Goal: Task Accomplishment & Management: Use online tool/utility

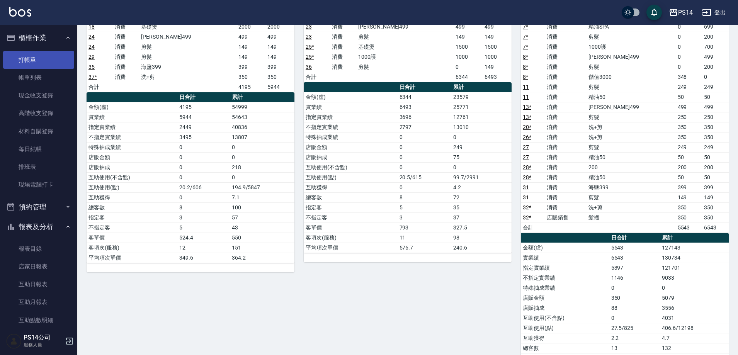
click at [42, 53] on link "打帳單" at bounding box center [38, 60] width 71 height 18
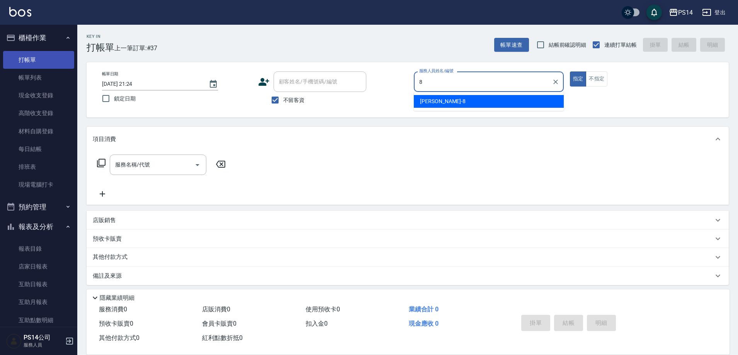
type input "[PERSON_NAME]-8"
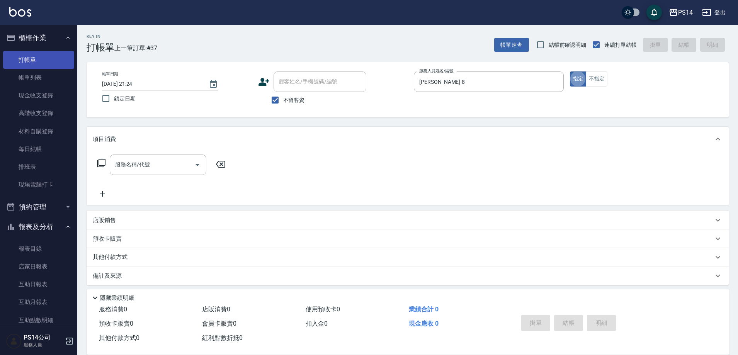
type button "true"
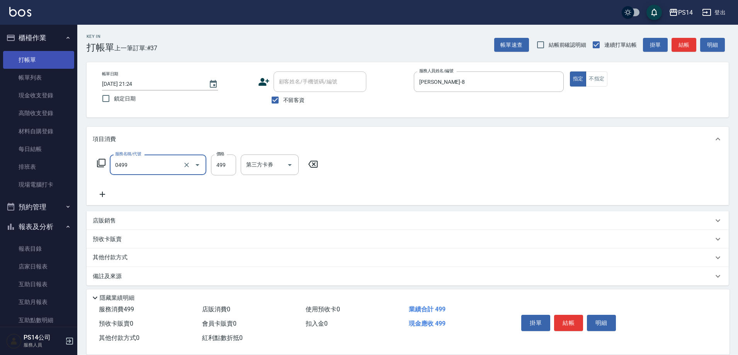
type input "[PERSON_NAME]499(0499)"
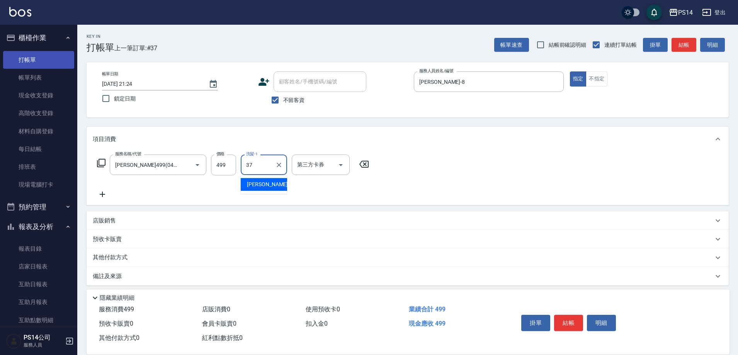
type input "[PERSON_NAME]-37"
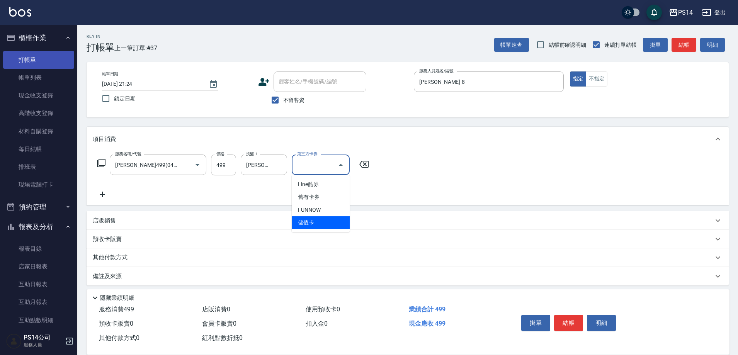
type input "儲值卡"
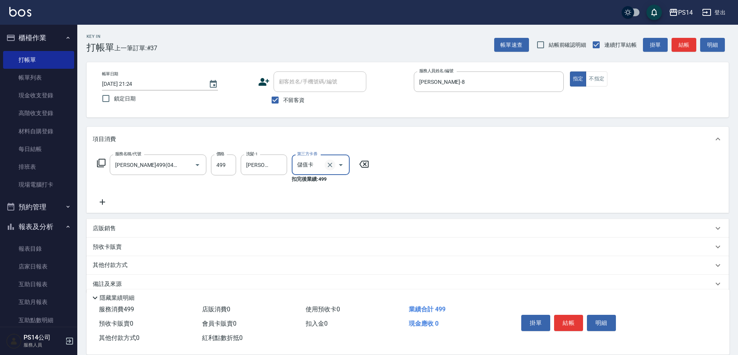
click at [330, 169] on button "Clear" at bounding box center [329, 164] width 11 height 11
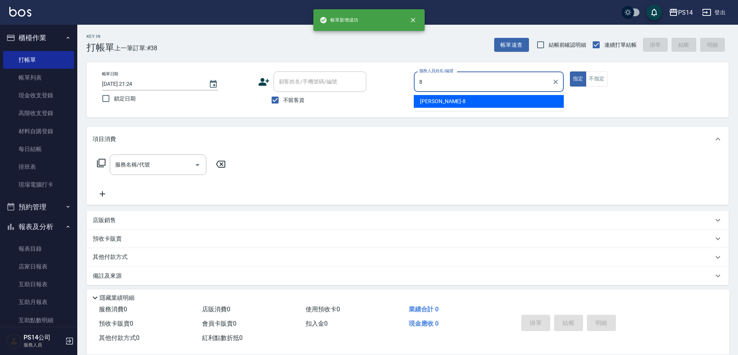
type input "[PERSON_NAME]-8"
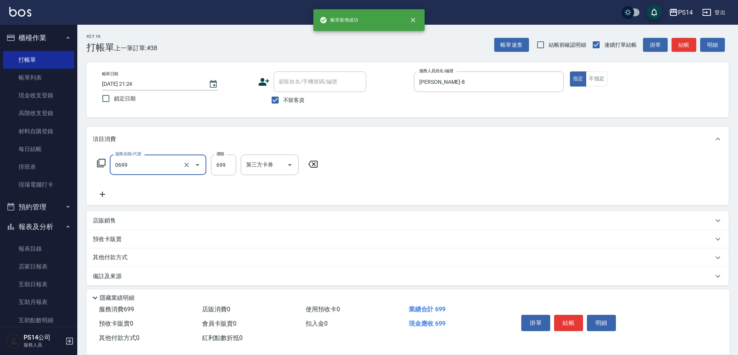
type input "精油SPA(0699)"
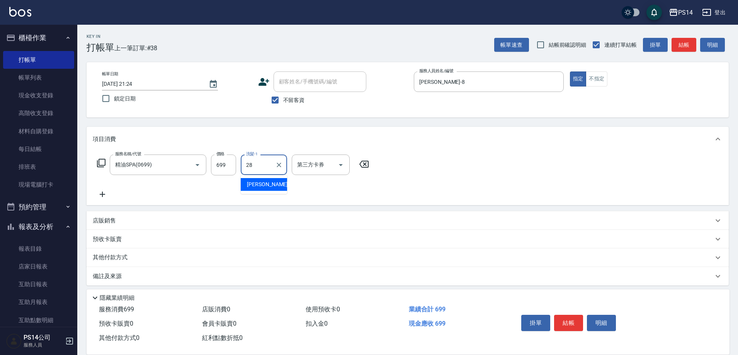
type input "[PERSON_NAME]-28"
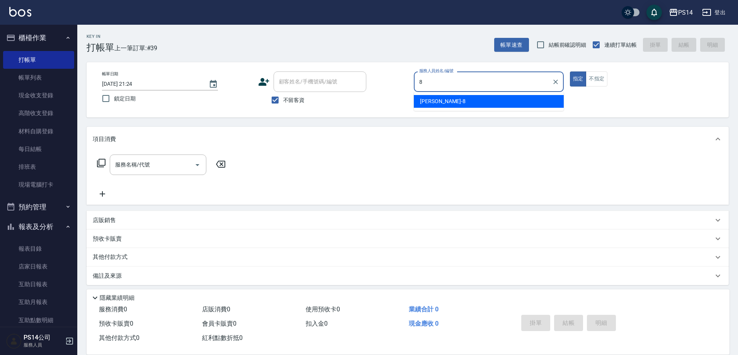
type input "[PERSON_NAME]-8"
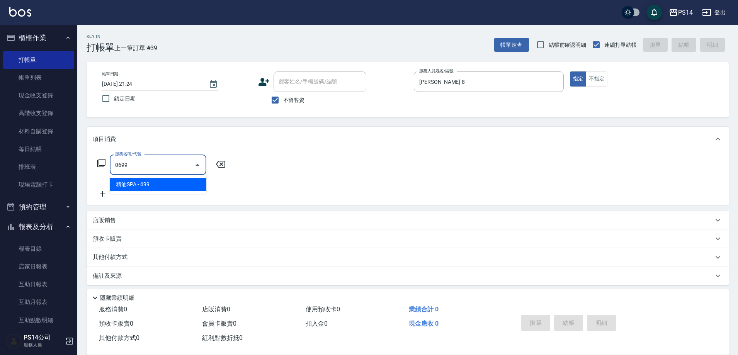
type input "精油SPA(0699)"
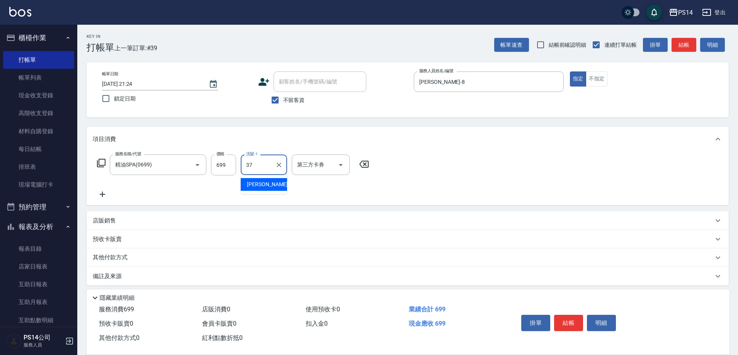
type input "[PERSON_NAME]-37"
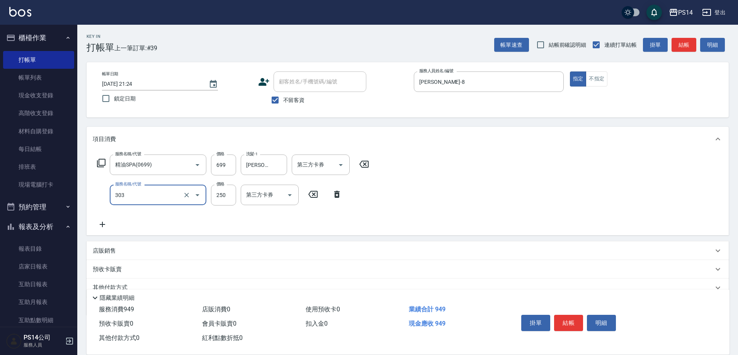
type input "剪髮(303)"
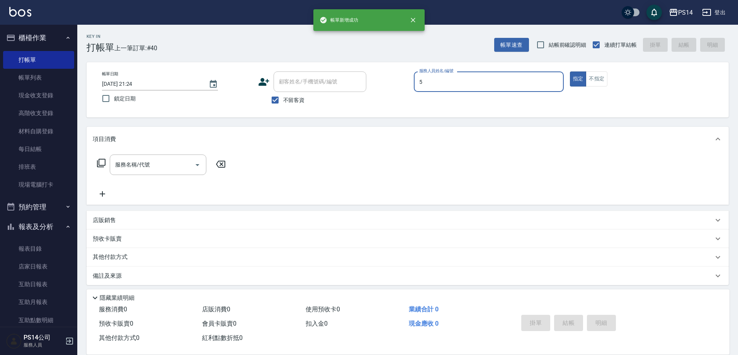
type input "[PERSON_NAME]-5"
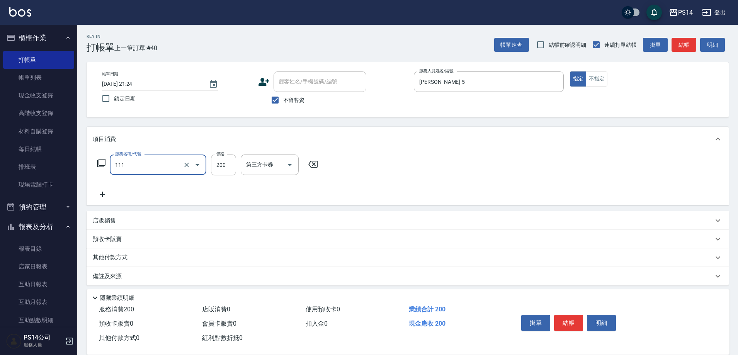
type input "200(111)"
type input "[PERSON_NAME]-28"
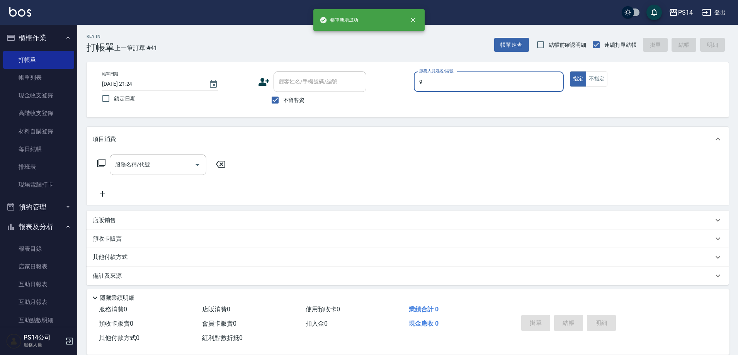
type input "[PERSON_NAME]-9"
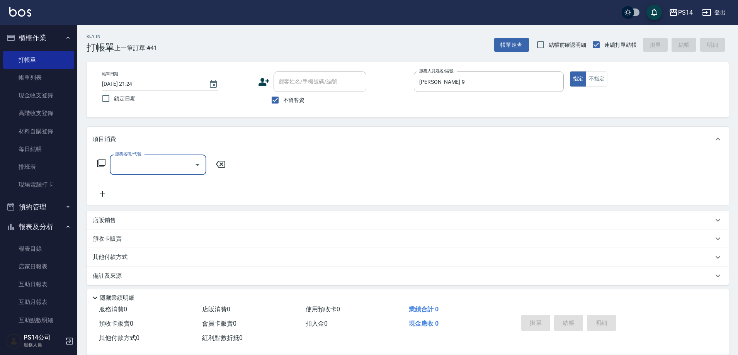
type input "3"
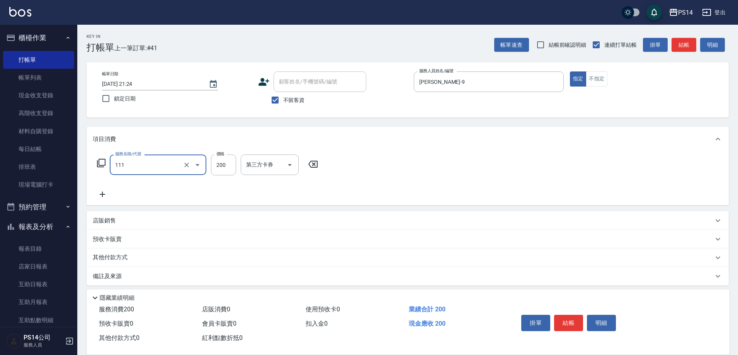
type input "200(111)"
type input "[PERSON_NAME]-17"
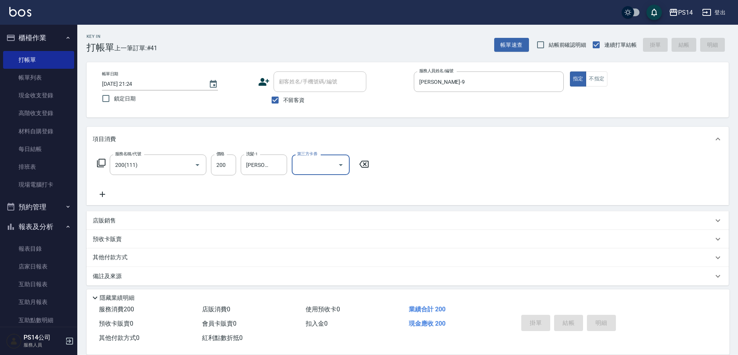
type input "[DATE] 21:25"
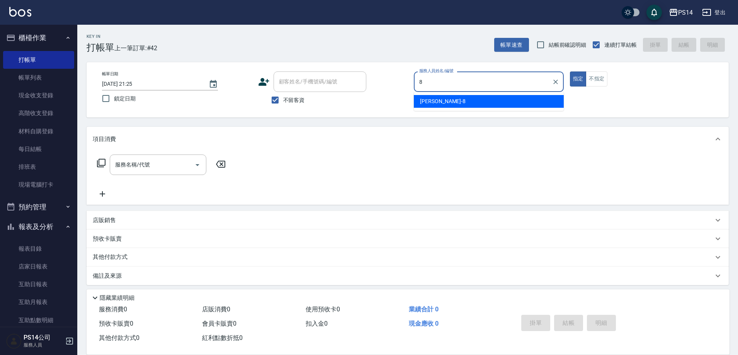
type input "[PERSON_NAME]-8"
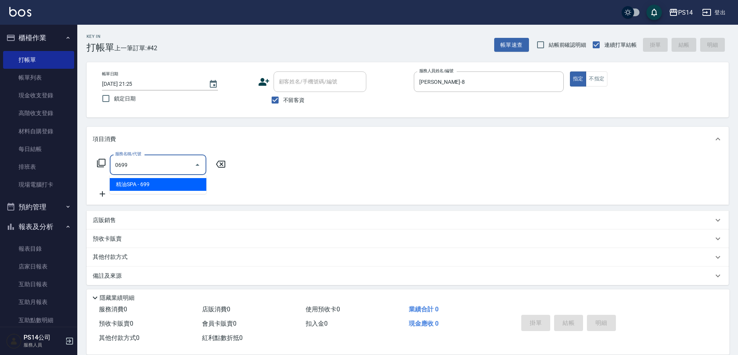
type input "精油SPA(0699)"
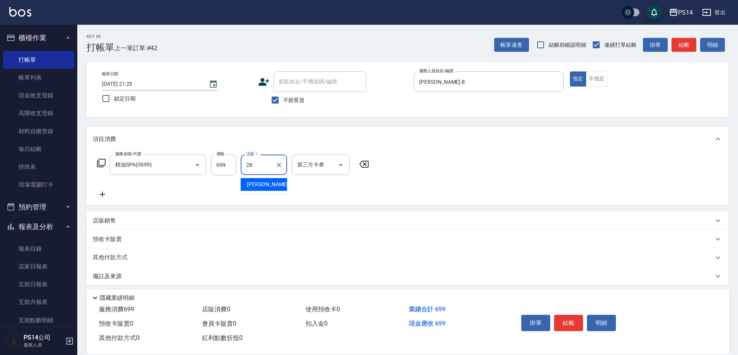
type input "[PERSON_NAME]-28"
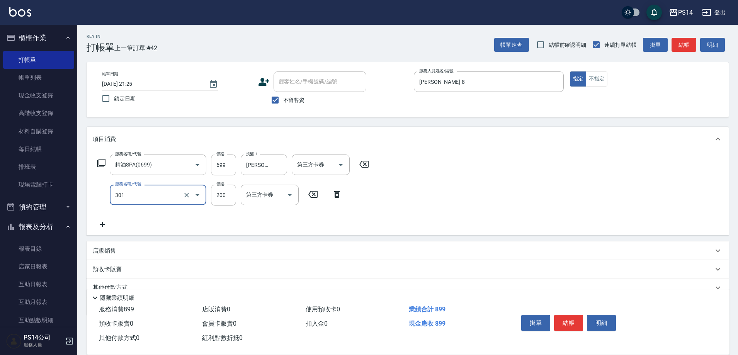
type input "剪髮(301)"
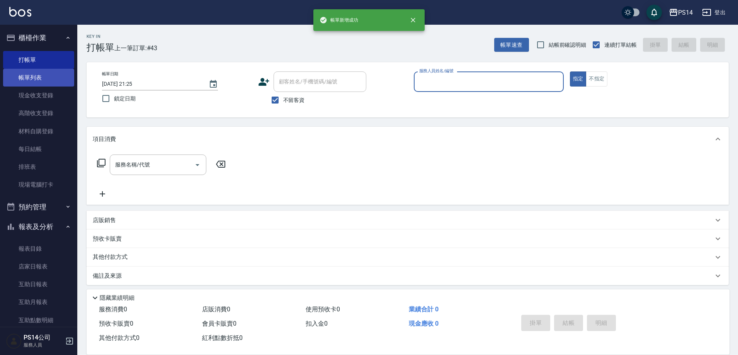
click at [18, 81] on link "帳單列表" at bounding box center [38, 78] width 71 height 18
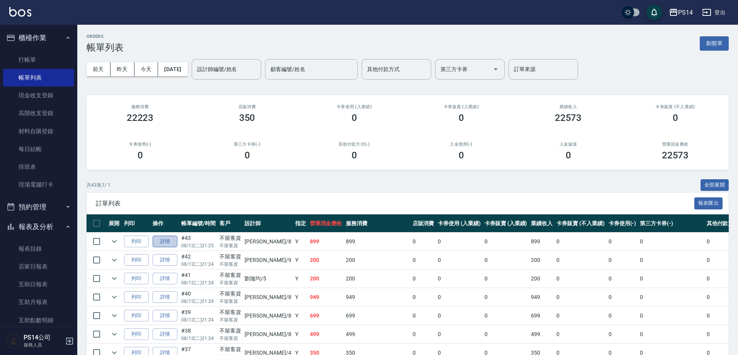
click at [166, 239] on link "詳情" at bounding box center [165, 242] width 25 height 12
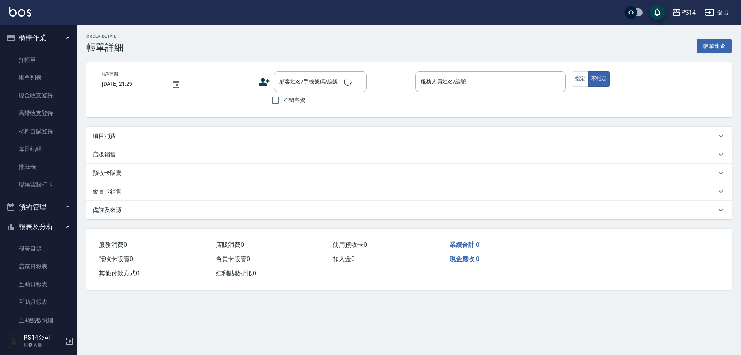
checkbox input "true"
type input "[PERSON_NAME]-8"
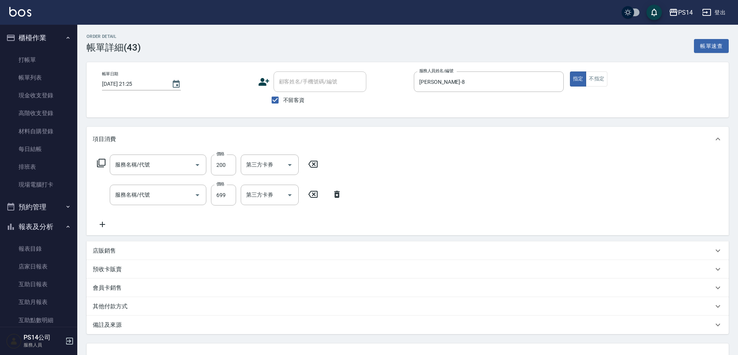
type input "剪髮(301)"
type input "精油SPA(0699)"
click at [287, 166] on icon "Open" at bounding box center [289, 164] width 9 height 9
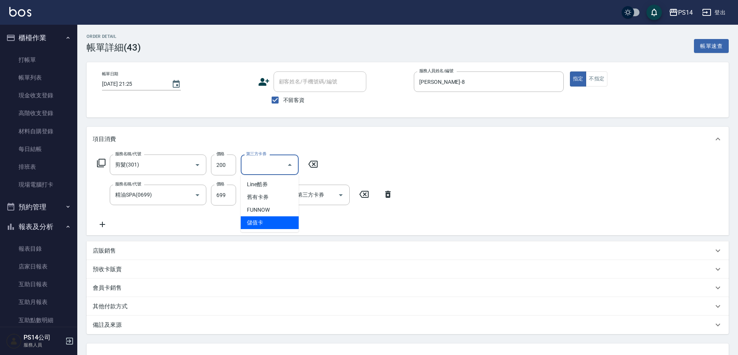
click at [260, 228] on span "儲值卡" at bounding box center [270, 222] width 58 height 13
type input "儲值卡"
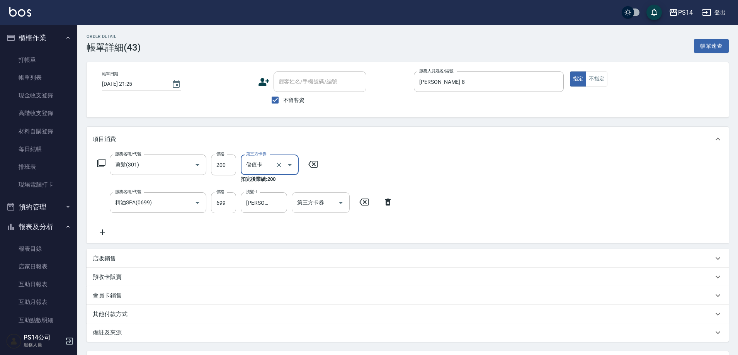
click at [339, 203] on icon "Open" at bounding box center [340, 202] width 9 height 9
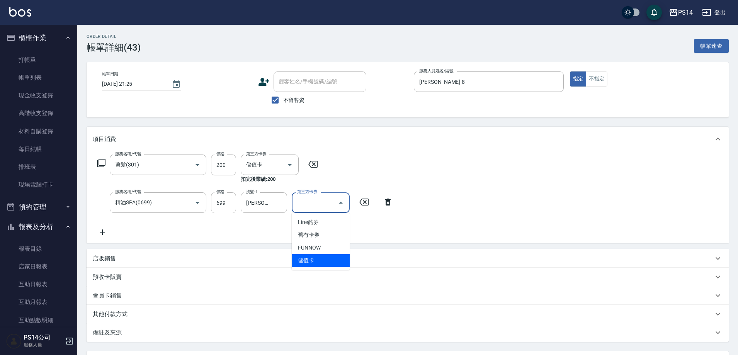
click at [301, 263] on span "儲值卡" at bounding box center [321, 260] width 58 height 13
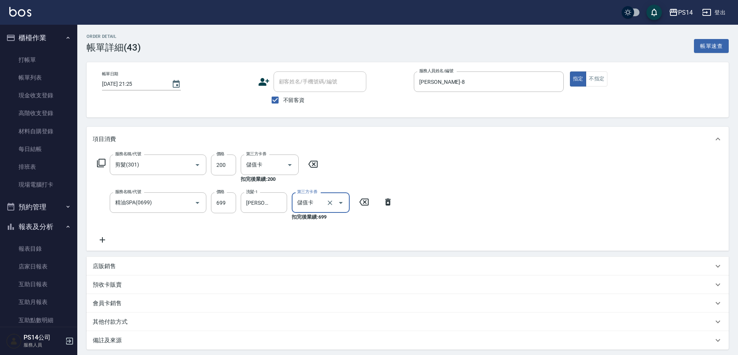
type input "儲值卡"
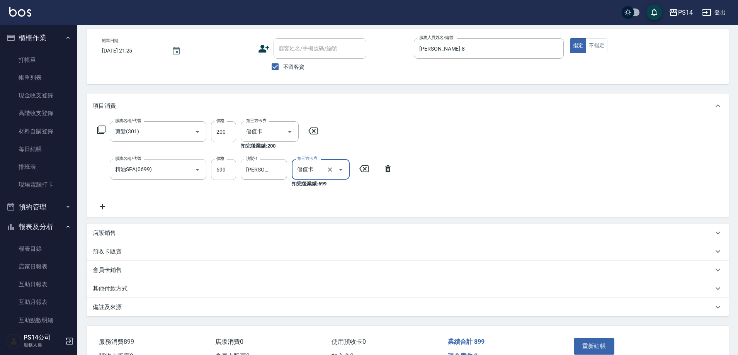
scroll to position [78, 0]
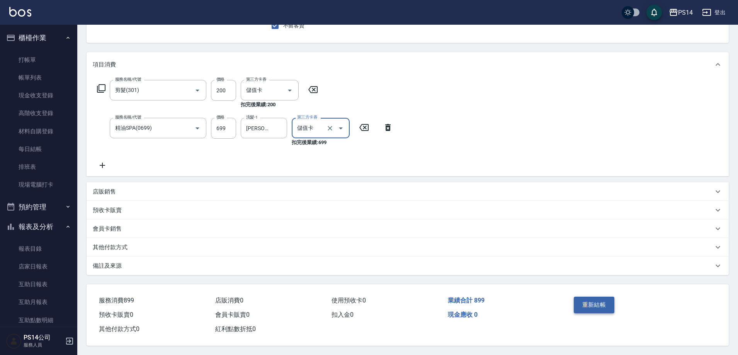
click at [596, 301] on button "重新結帳" at bounding box center [593, 305] width 41 height 16
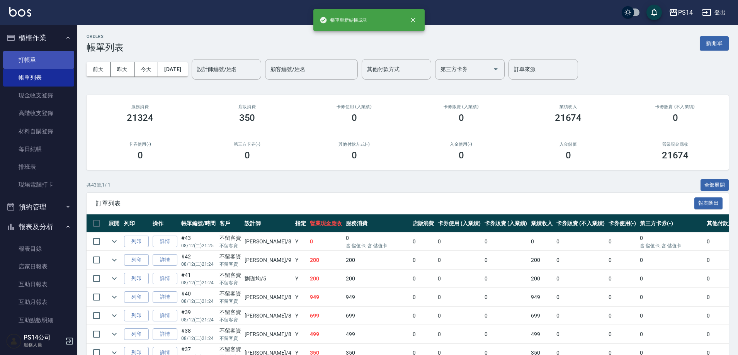
click at [40, 59] on link "打帳單" at bounding box center [38, 60] width 71 height 18
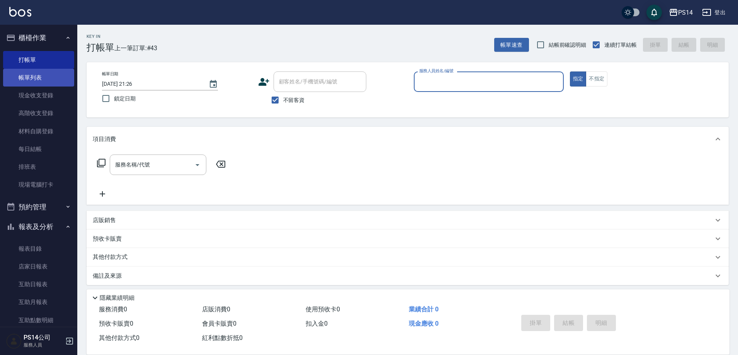
click at [36, 75] on link "帳單列表" at bounding box center [38, 78] width 71 height 18
click at [52, 76] on link "帳單列表" at bounding box center [38, 78] width 71 height 18
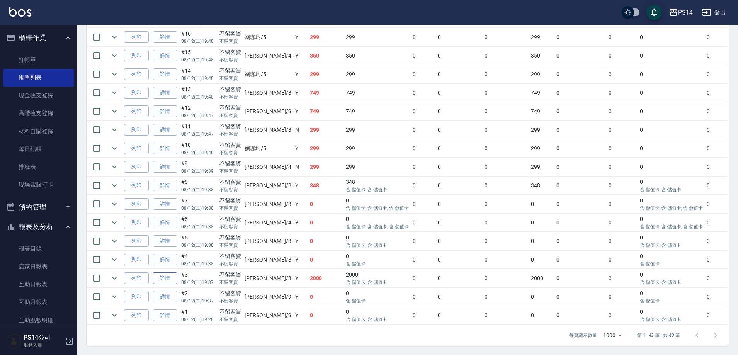
scroll to position [711, 0]
click at [170, 291] on link "詳情" at bounding box center [165, 297] width 25 height 12
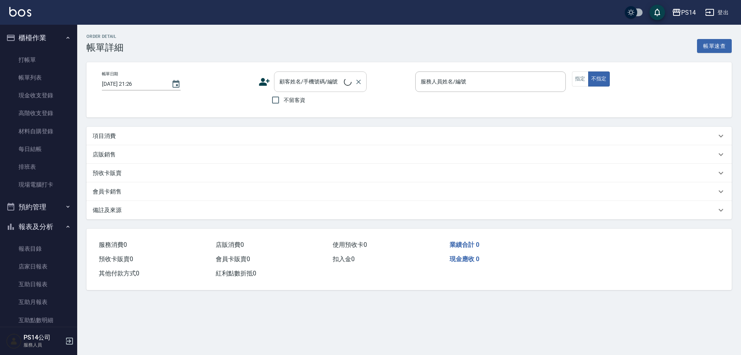
type input "[DATE] 19:37"
checkbox input "true"
type input "[PERSON_NAME]-9"
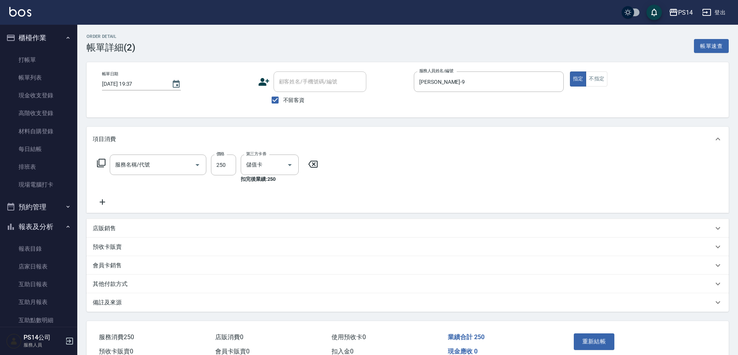
type input "剪髮(303)"
click at [107, 232] on p "店販銷售" at bounding box center [104, 228] width 23 height 8
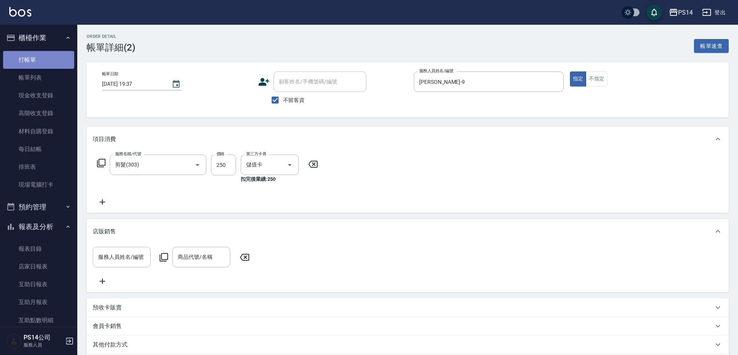
click at [39, 56] on link "打帳單" at bounding box center [38, 60] width 71 height 18
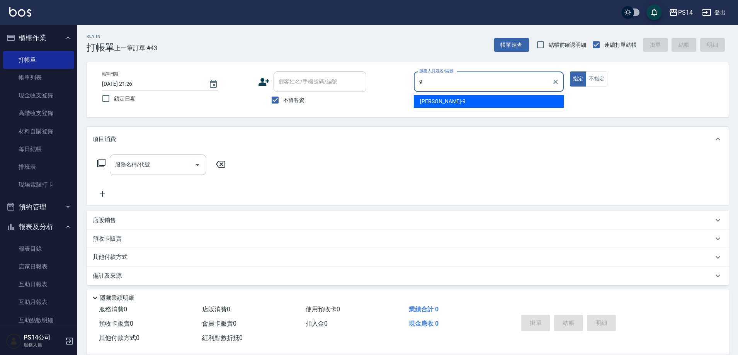
type input "[PERSON_NAME]-9"
type button "true"
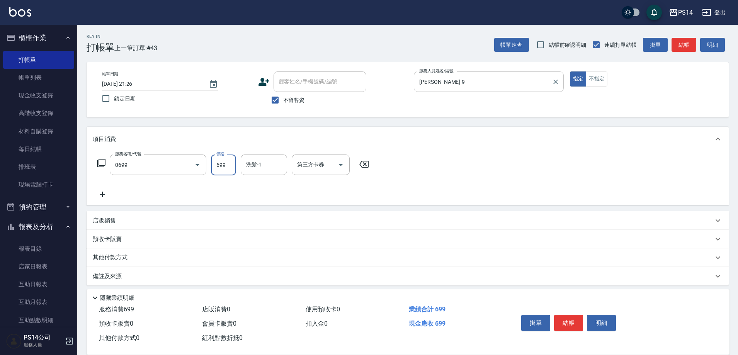
type input "精油SPA(0699)"
type input "[PERSON_NAME]-28"
type input "儲值卡"
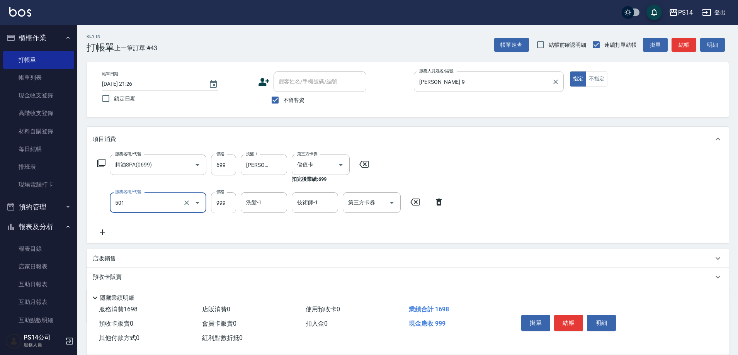
type input "染髮(501)"
type input "800"
type input "[PERSON_NAME]-28"
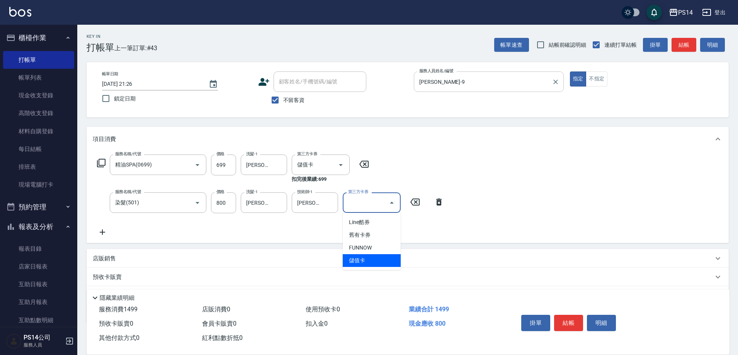
type input "儲值卡"
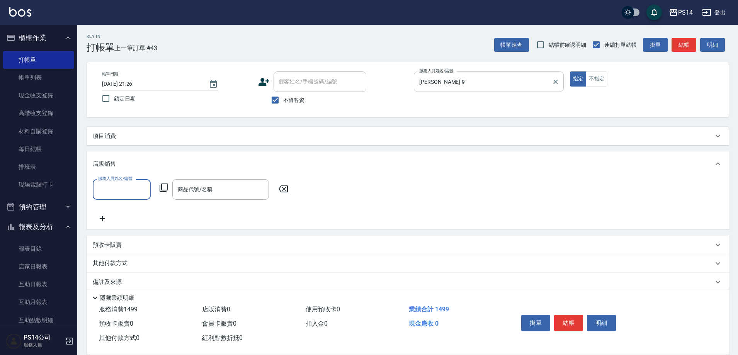
scroll to position [0, 0]
type input "[PERSON_NAME]-9"
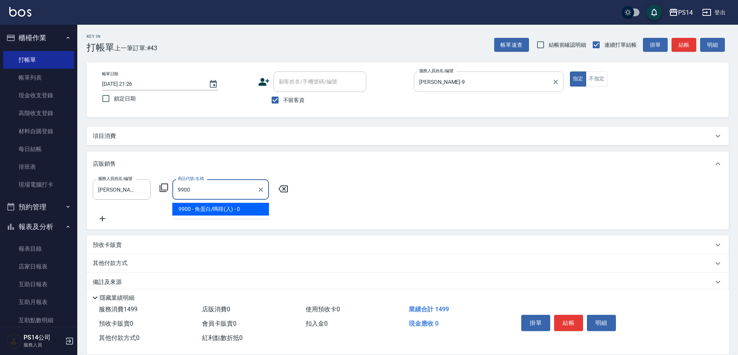
type input "角蛋白/嗎啡(入)"
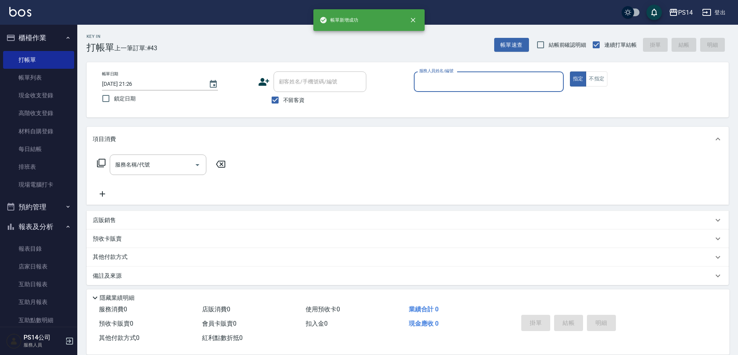
scroll to position [0, 0]
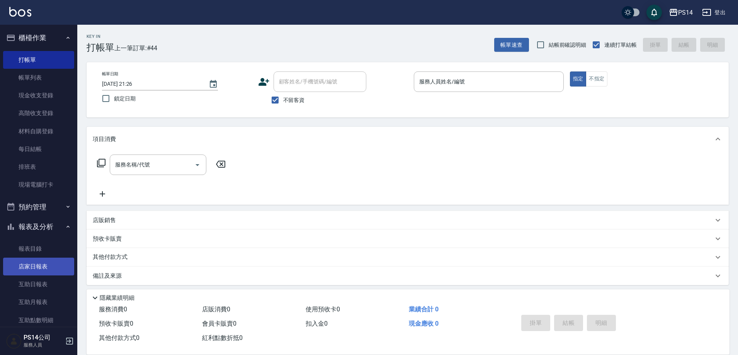
click at [53, 263] on link "店家日報表" at bounding box center [38, 267] width 71 height 18
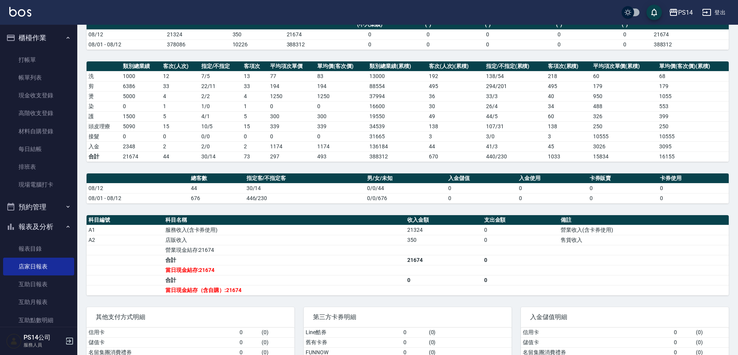
scroll to position [77, 0]
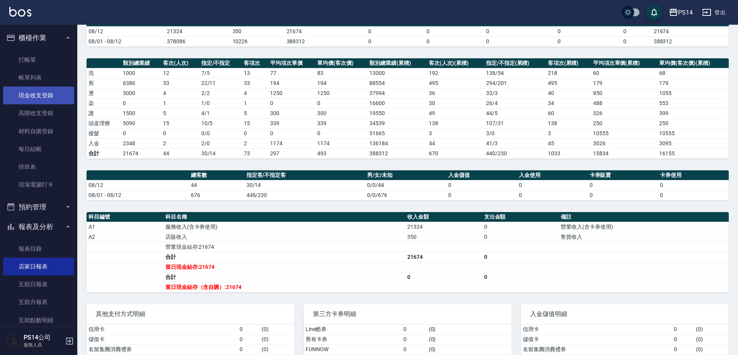
click at [44, 93] on link "現金收支登錄" at bounding box center [38, 95] width 71 height 18
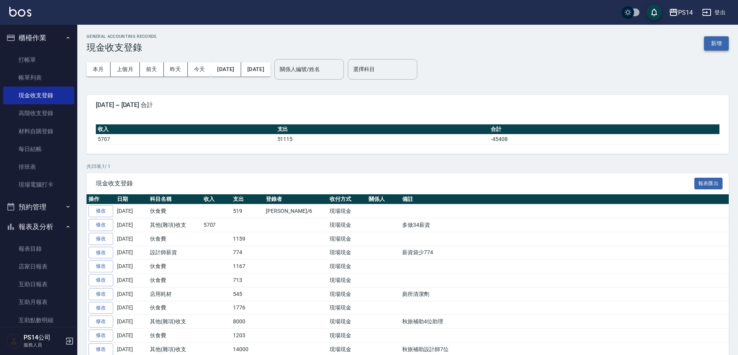
click at [724, 37] on button "新增" at bounding box center [716, 43] width 25 height 14
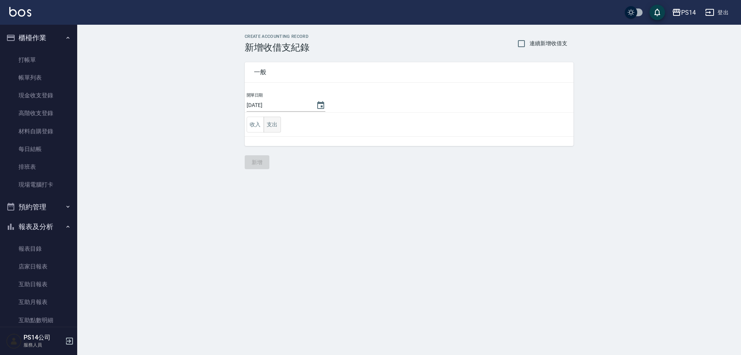
click at [277, 127] on button "支出" at bounding box center [272, 125] width 17 height 16
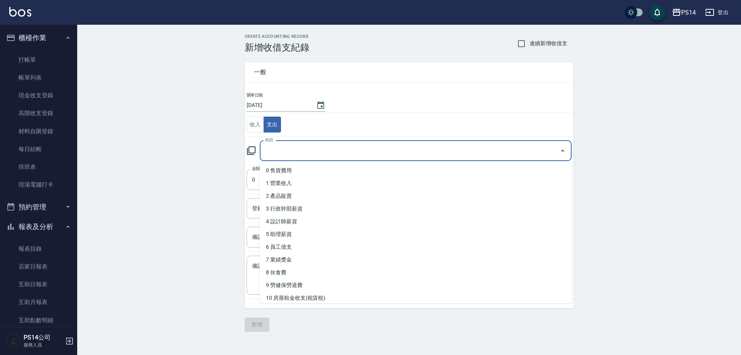
click at [281, 146] on input "科目" at bounding box center [409, 151] width 293 height 14
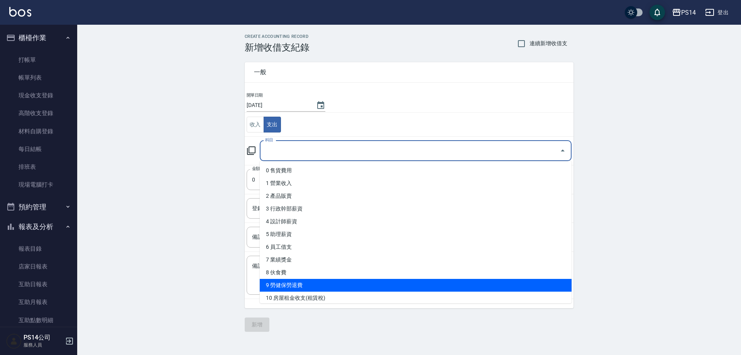
click at [292, 281] on li "9 勞健保勞退費" at bounding box center [416, 285] width 312 height 13
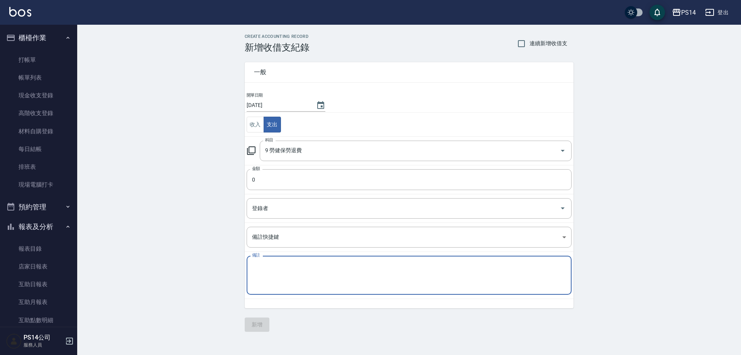
drag, startPoint x: 292, startPoint y: 281, endPoint x: 293, endPoint y: 276, distance: 4.7
click at [293, 276] on textarea "備註" at bounding box center [409, 275] width 314 height 26
click at [301, 159] on div "9 勞健保勞退費 科目" at bounding box center [416, 151] width 312 height 20
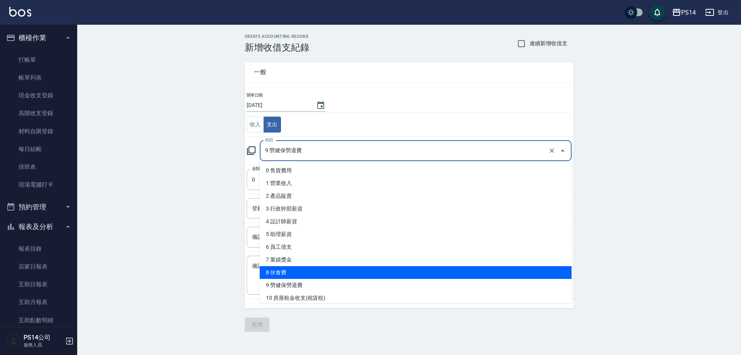
click at [298, 273] on li "8 伙食費" at bounding box center [416, 272] width 312 height 13
type input "8 伙食費"
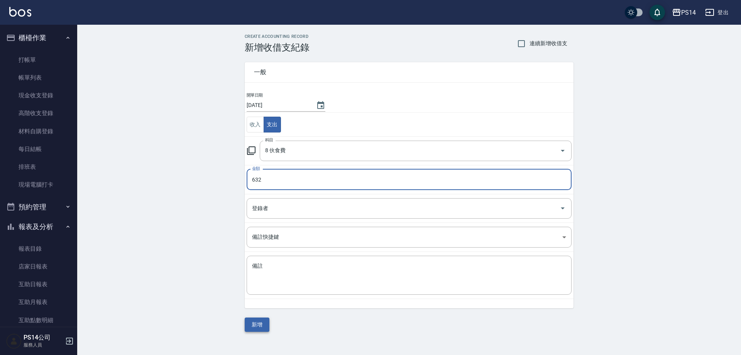
type input "632"
click at [261, 329] on button "新增" at bounding box center [257, 324] width 25 height 14
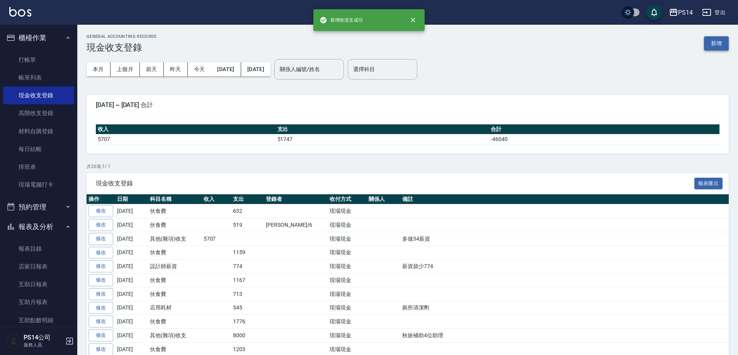
click at [722, 41] on button "新增" at bounding box center [716, 43] width 25 height 14
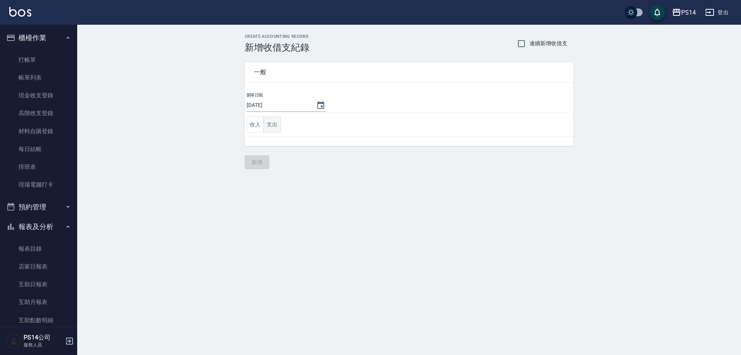
click at [266, 127] on button "支出" at bounding box center [272, 125] width 17 height 16
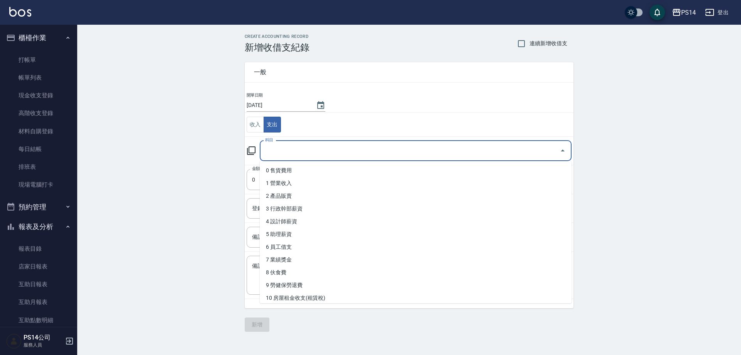
click at [279, 151] on input "科目" at bounding box center [409, 151] width 293 height 14
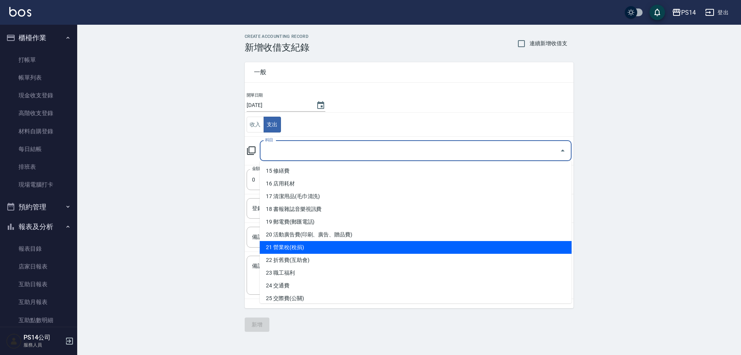
scroll to position [270, 0]
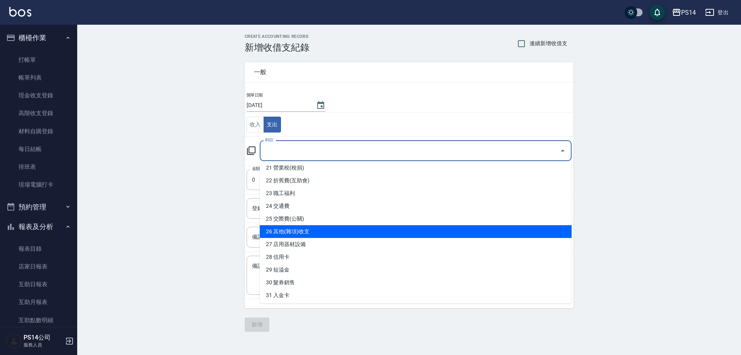
click at [302, 232] on li "26 其他(雜項)收支" at bounding box center [416, 231] width 312 height 13
type input "26 其他(雜項)收支"
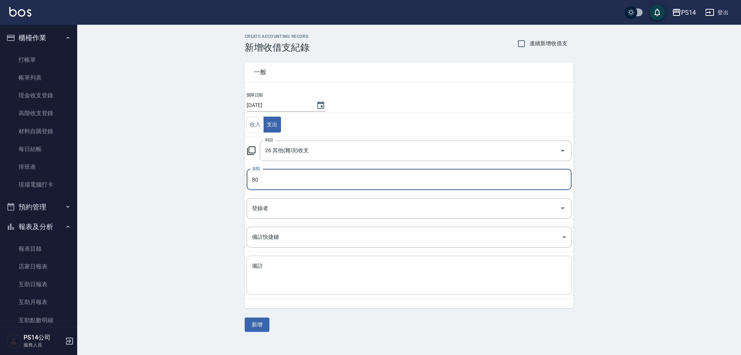
type input "80"
click at [297, 286] on textarea "備註" at bounding box center [409, 275] width 314 height 26
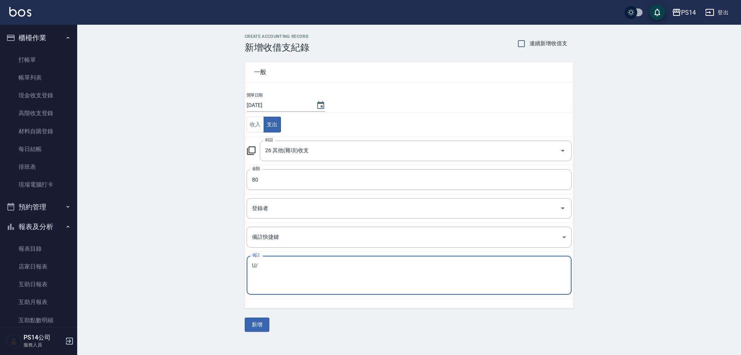
type textarea "U"
type textarea "影印"
click at [263, 326] on button "新增" at bounding box center [257, 324] width 25 height 14
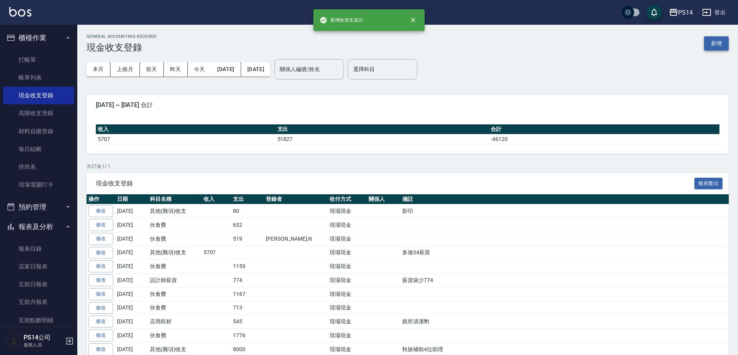
click at [706, 42] on button "新增" at bounding box center [716, 43] width 25 height 14
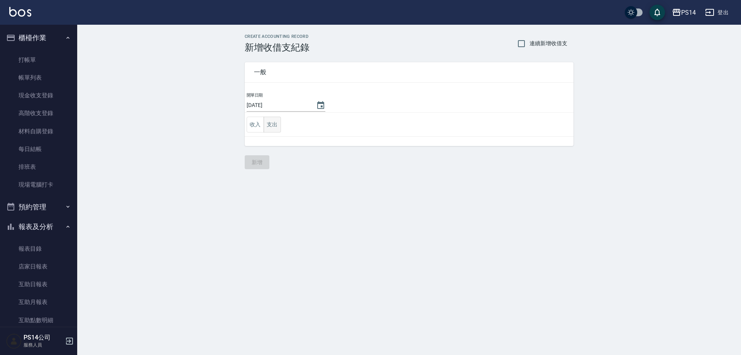
click at [271, 122] on button "支出" at bounding box center [272, 125] width 17 height 16
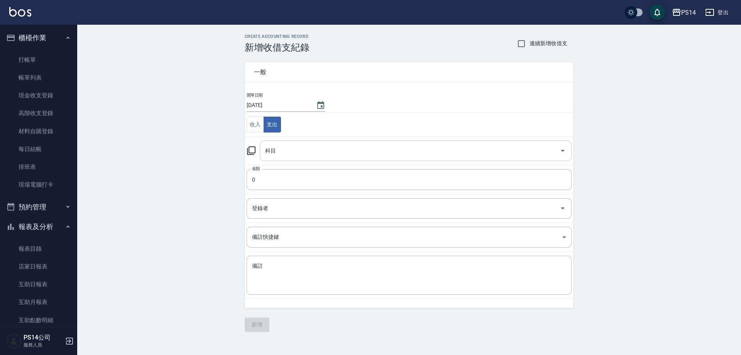
click at [283, 158] on div "科目" at bounding box center [416, 151] width 312 height 20
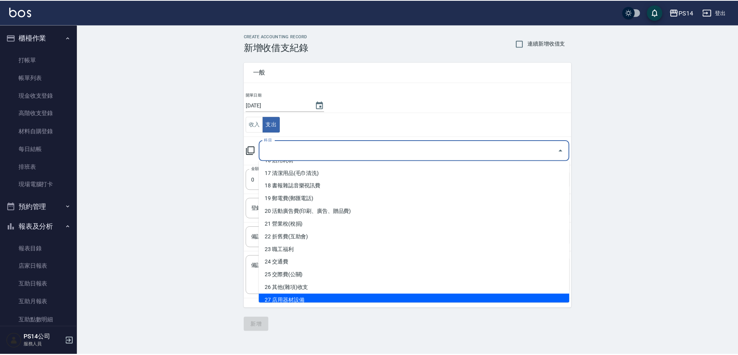
scroll to position [270, 0]
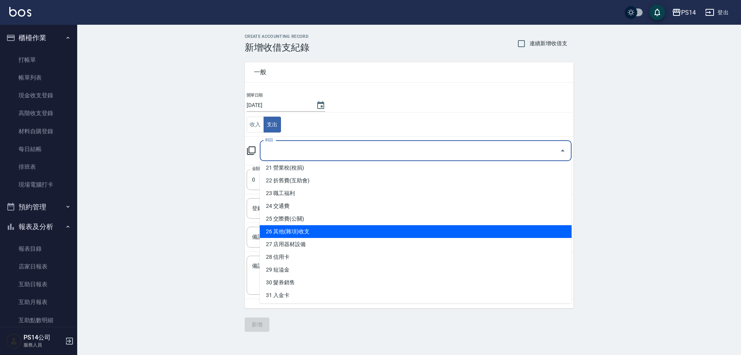
click at [307, 226] on li "26 其他(雜項)收支" at bounding box center [416, 231] width 312 height 13
type input "26 其他(雜項)收支"
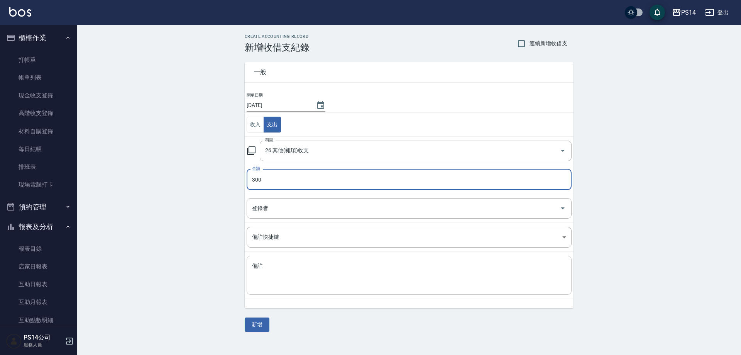
type input "300"
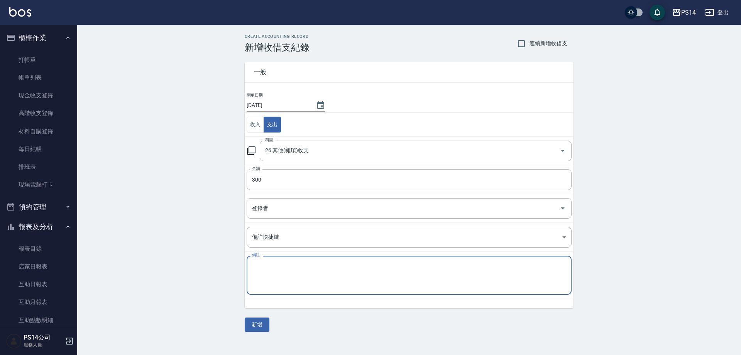
click at [275, 271] on textarea "備註" at bounding box center [409, 275] width 314 height 26
type textarea "5"
type textarea "助理照片"
click at [255, 319] on button "新增" at bounding box center [257, 324] width 25 height 14
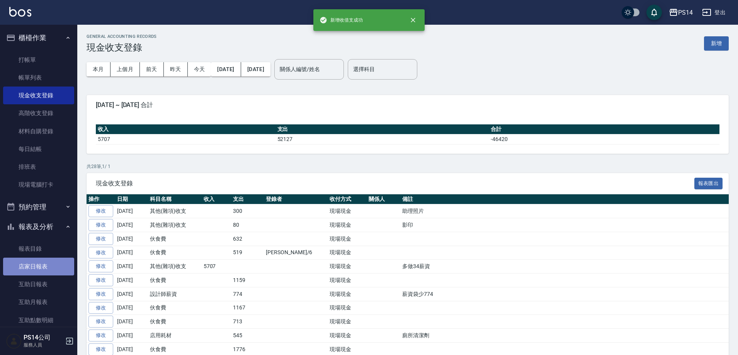
click at [49, 258] on link "店家日報表" at bounding box center [38, 267] width 71 height 18
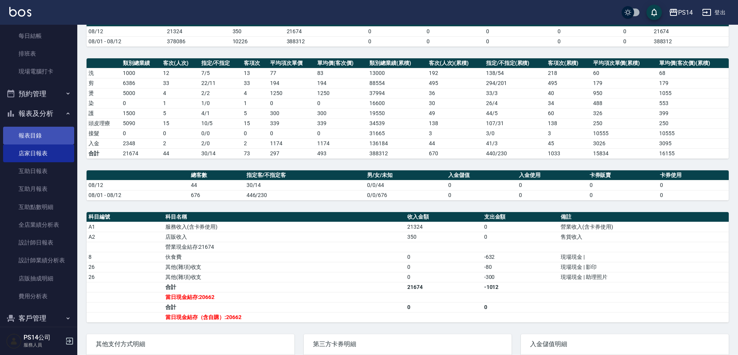
scroll to position [116, 0]
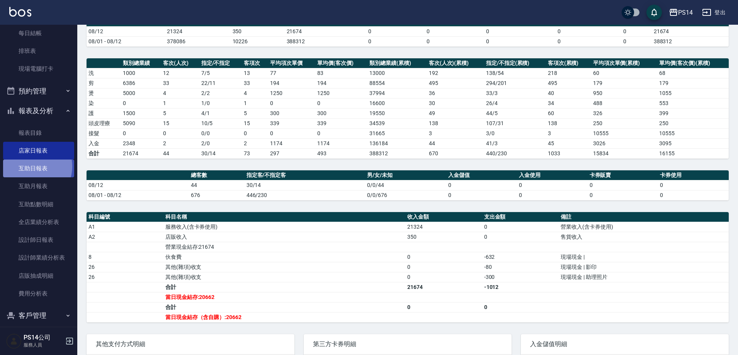
click at [31, 166] on link "互助日報表" at bounding box center [38, 168] width 71 height 18
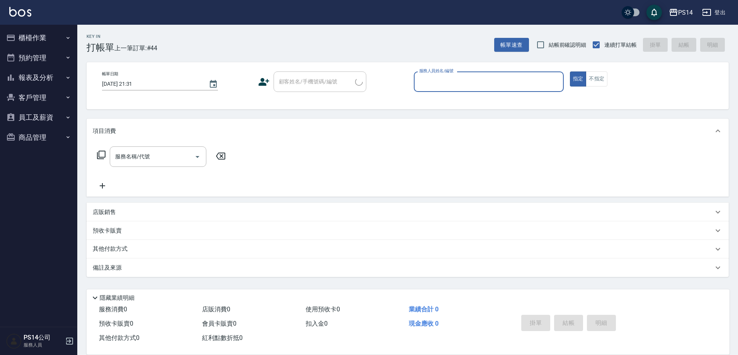
click at [47, 76] on button "報表及分析" at bounding box center [38, 78] width 71 height 20
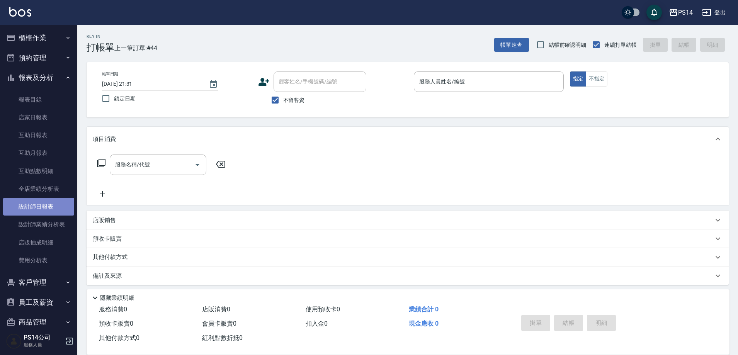
click at [40, 214] on link "設計師日報表" at bounding box center [38, 207] width 71 height 18
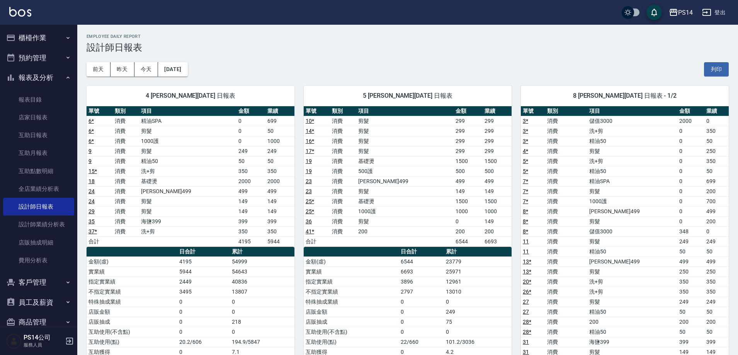
drag, startPoint x: 737, startPoint y: 123, endPoint x: 741, endPoint y: 158, distance: 35.0
drag, startPoint x: 737, startPoint y: 126, endPoint x: 741, endPoint y: 144, distance: 18.9
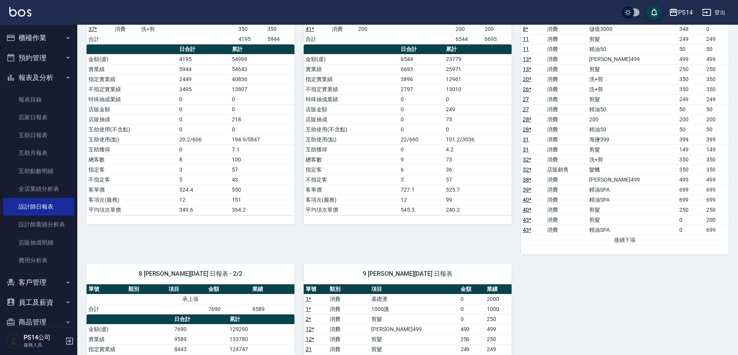
scroll to position [140, 0]
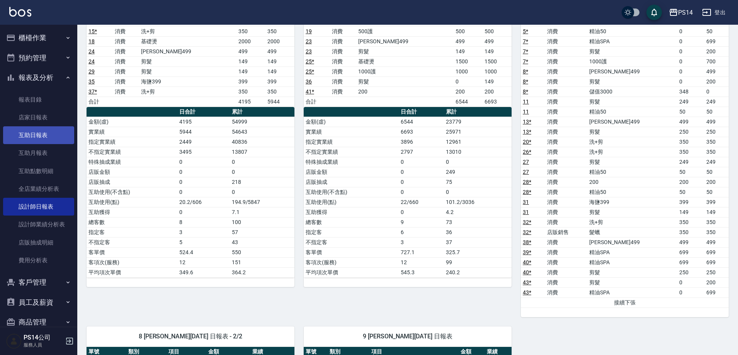
click at [56, 130] on link "互助日報表" at bounding box center [38, 135] width 71 height 18
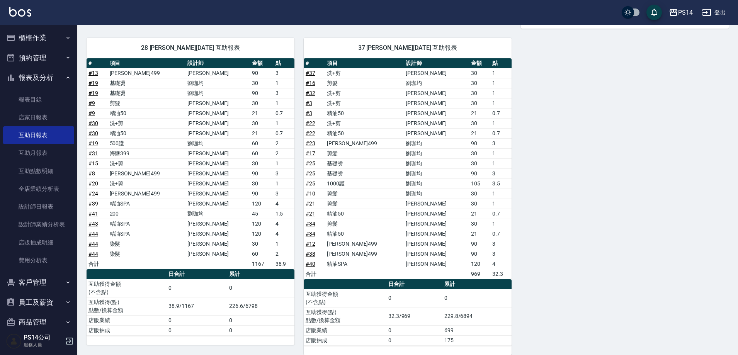
scroll to position [412, 0]
